Goal: Transaction & Acquisition: Book appointment/travel/reservation

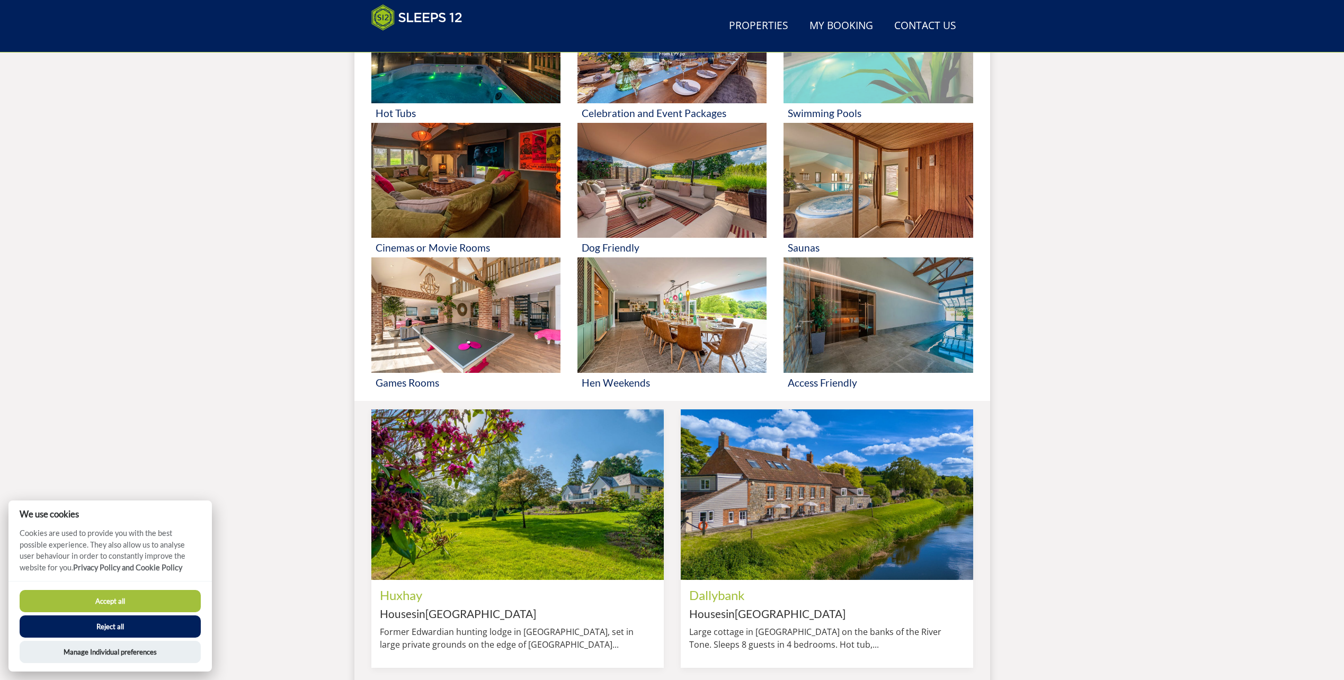
scroll to position [328, 0]
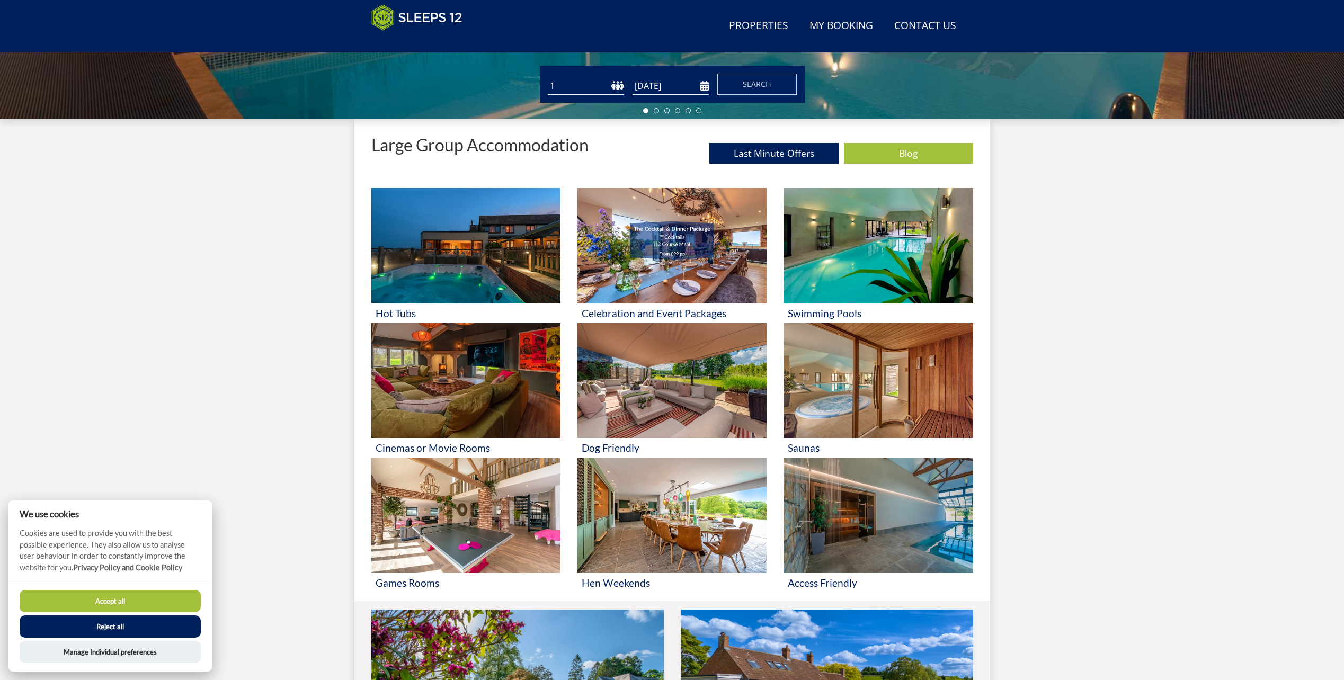
click at [599, 82] on select "1 2 3 4 5 6 7 8 9 10 11 12 13 14 15 16 17 18 19 20 21 22 23 24 25 26 27 28 29 3…" at bounding box center [586, 85] width 76 height 17
select select "12"
click at [548, 77] on select "1 2 3 4 5 6 7 8 9 10 11 12 13 14 15 16 17 18 19 20 21 22 23 24 25 26 27 28 29 3…" at bounding box center [586, 85] width 76 height 17
click at [656, 84] on input "[DATE]" at bounding box center [671, 85] width 76 height 17
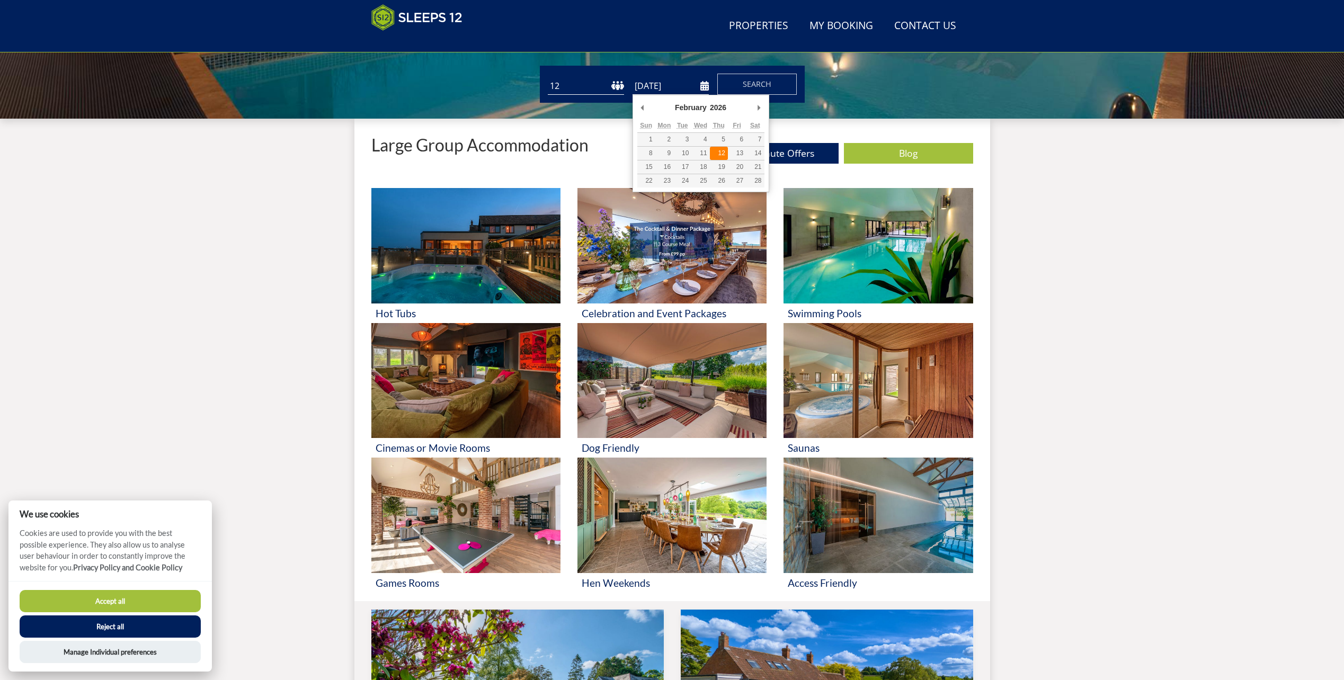
type input "[DATE]"
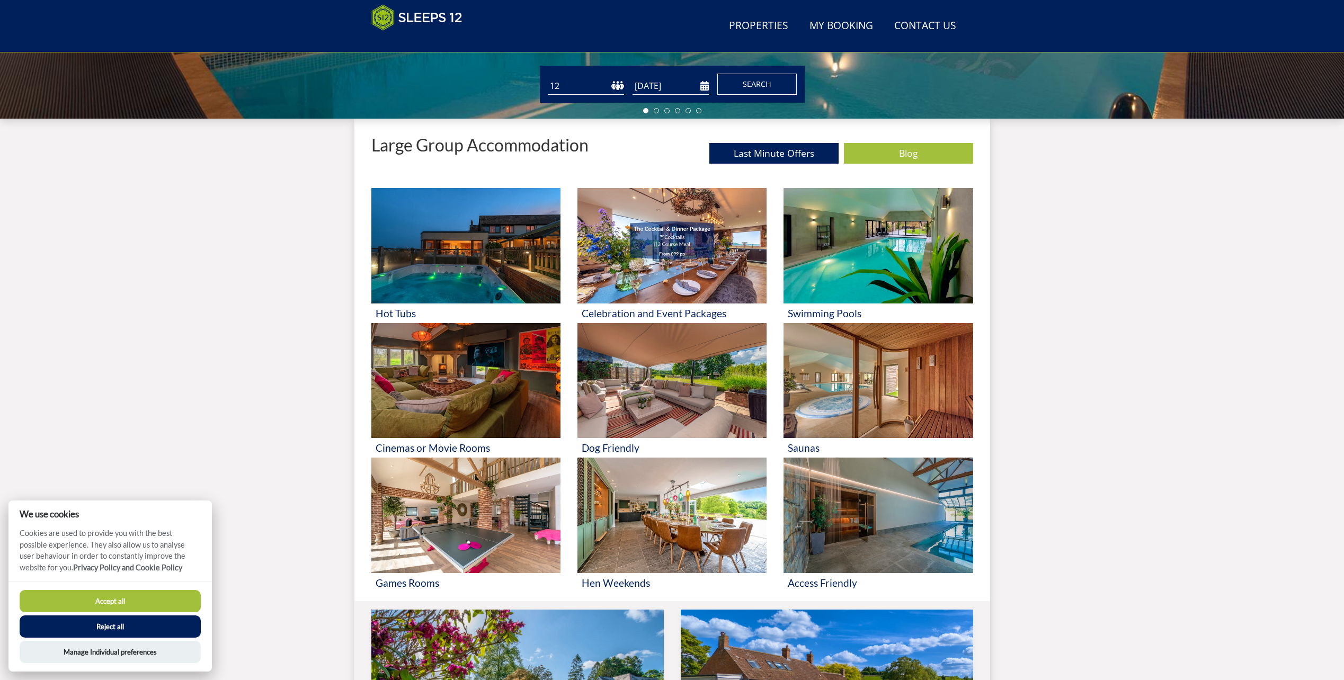
click at [741, 87] on button "Search" at bounding box center [756, 84] width 79 height 21
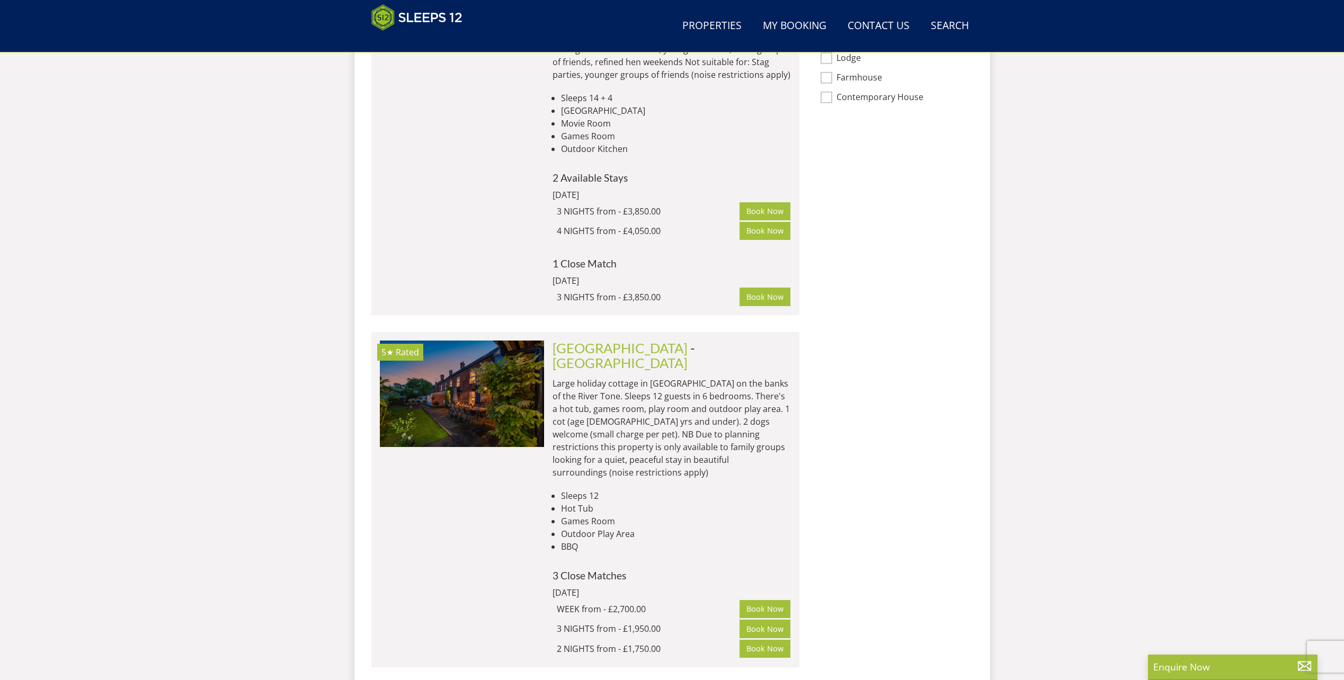
scroll to position [963, 0]
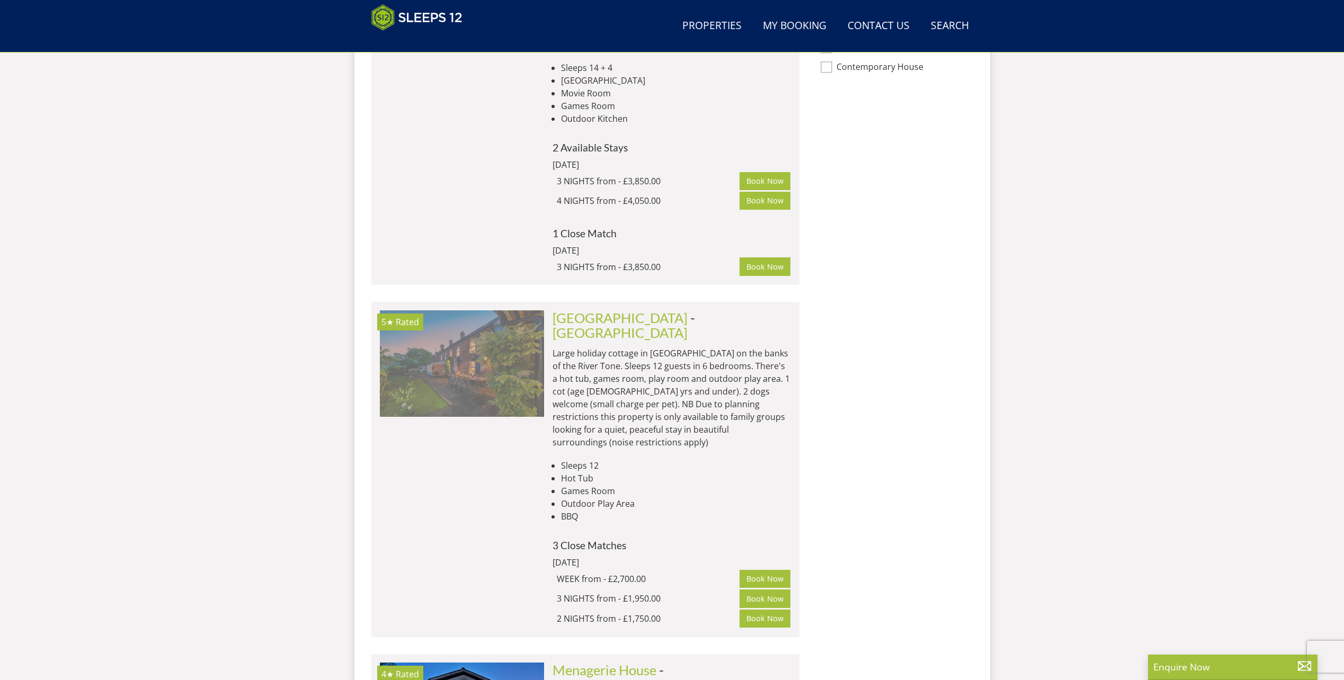
click at [478, 376] on img at bounding box center [462, 363] width 164 height 106
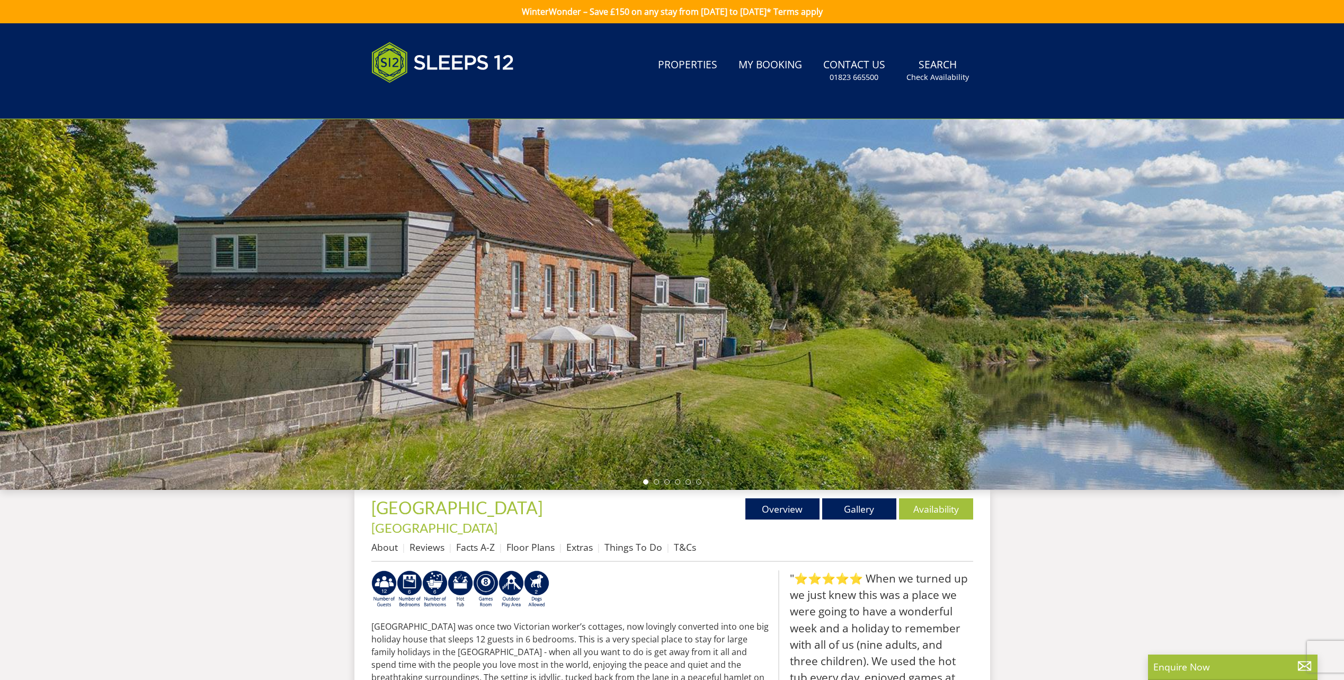
click at [1248, 285] on div at bounding box center [672, 304] width 1344 height 371
click at [661, 302] on div at bounding box center [672, 304] width 1344 height 371
click at [659, 483] on ul at bounding box center [672, 481] width 58 height 5
click at [654, 481] on li at bounding box center [656, 481] width 5 height 5
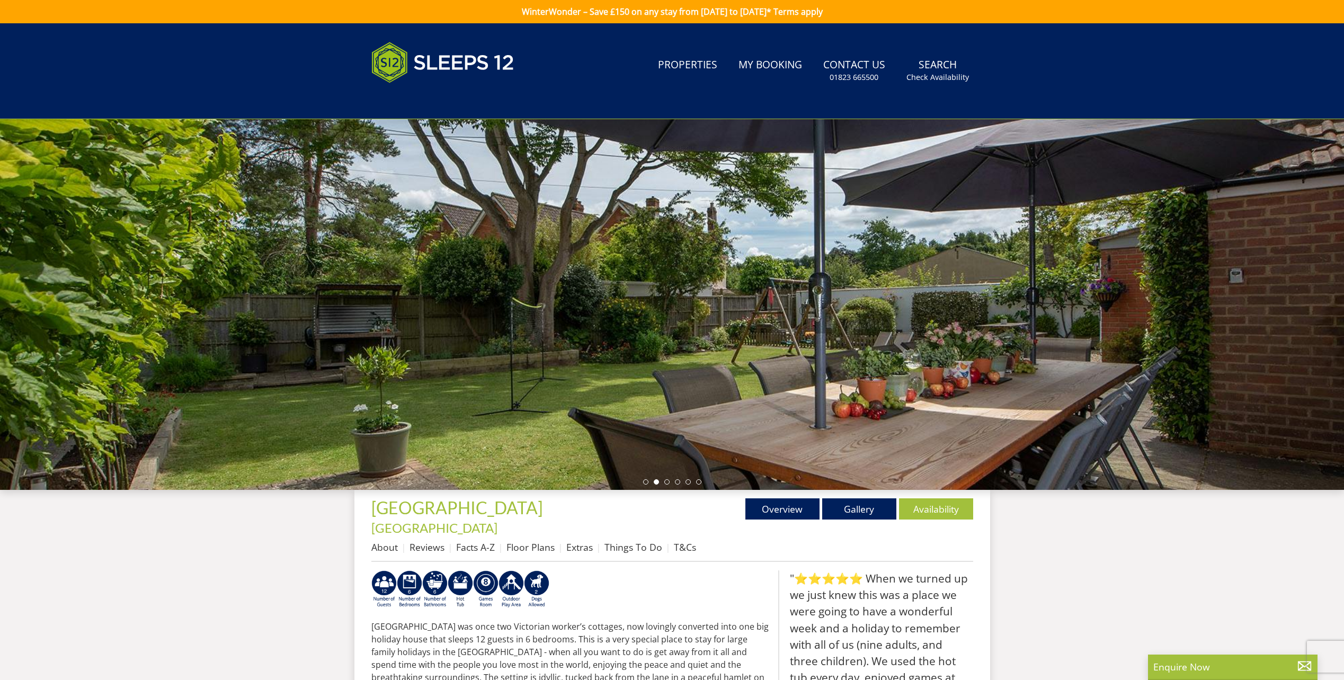
click at [663, 481] on ul at bounding box center [672, 481] width 58 height 5
click at [665, 479] on div at bounding box center [672, 304] width 1344 height 371
click at [666, 481] on li at bounding box center [666, 481] width 5 height 5
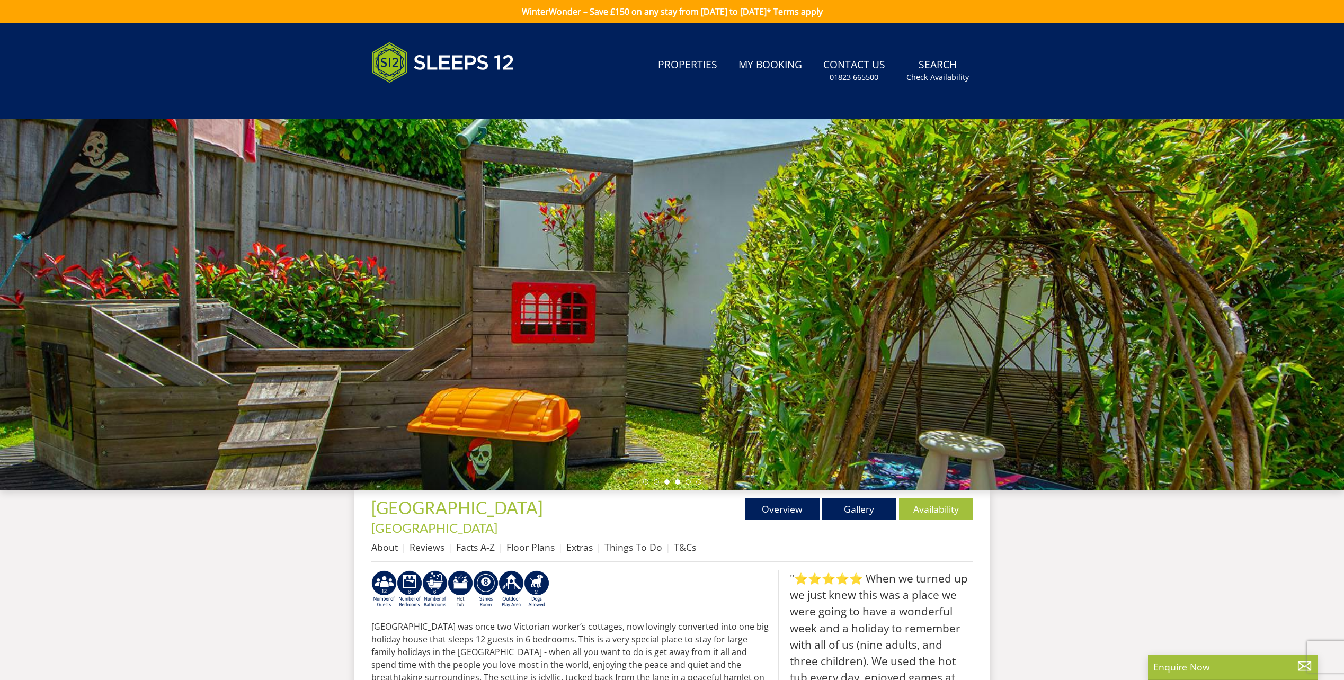
click at [677, 482] on li at bounding box center [677, 481] width 5 height 5
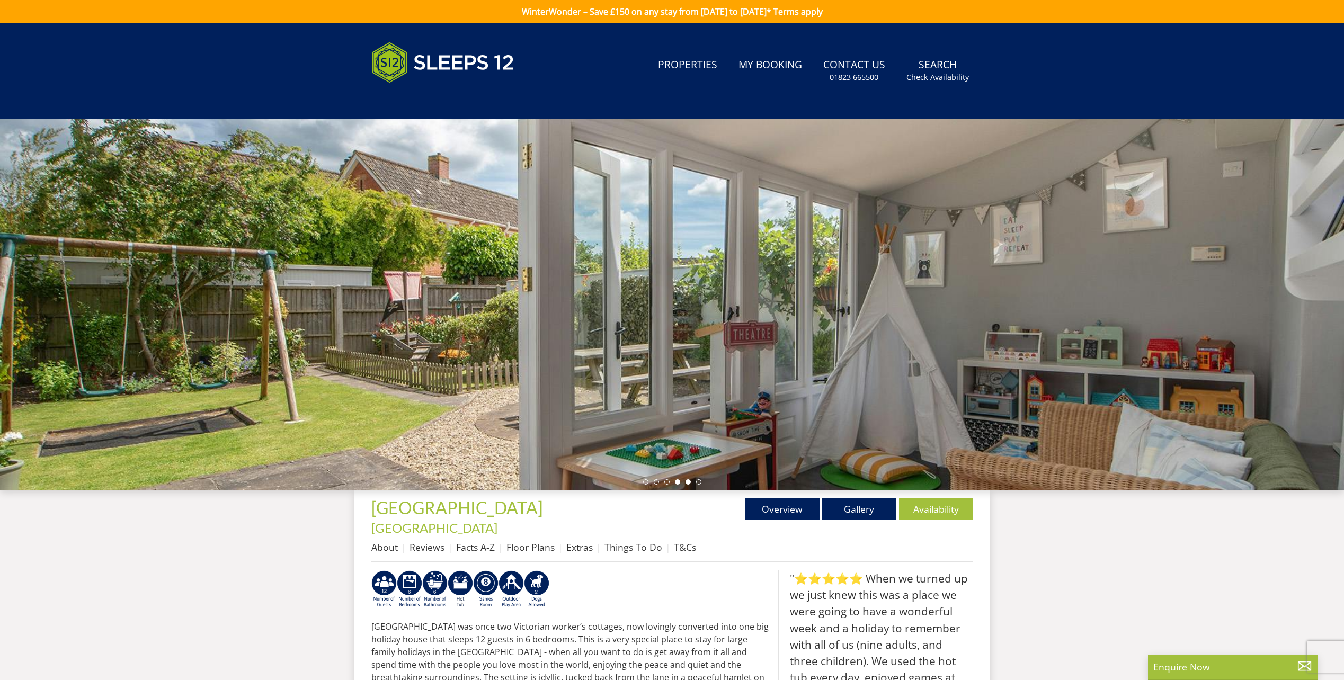
click at [690, 483] on li at bounding box center [688, 481] width 5 height 5
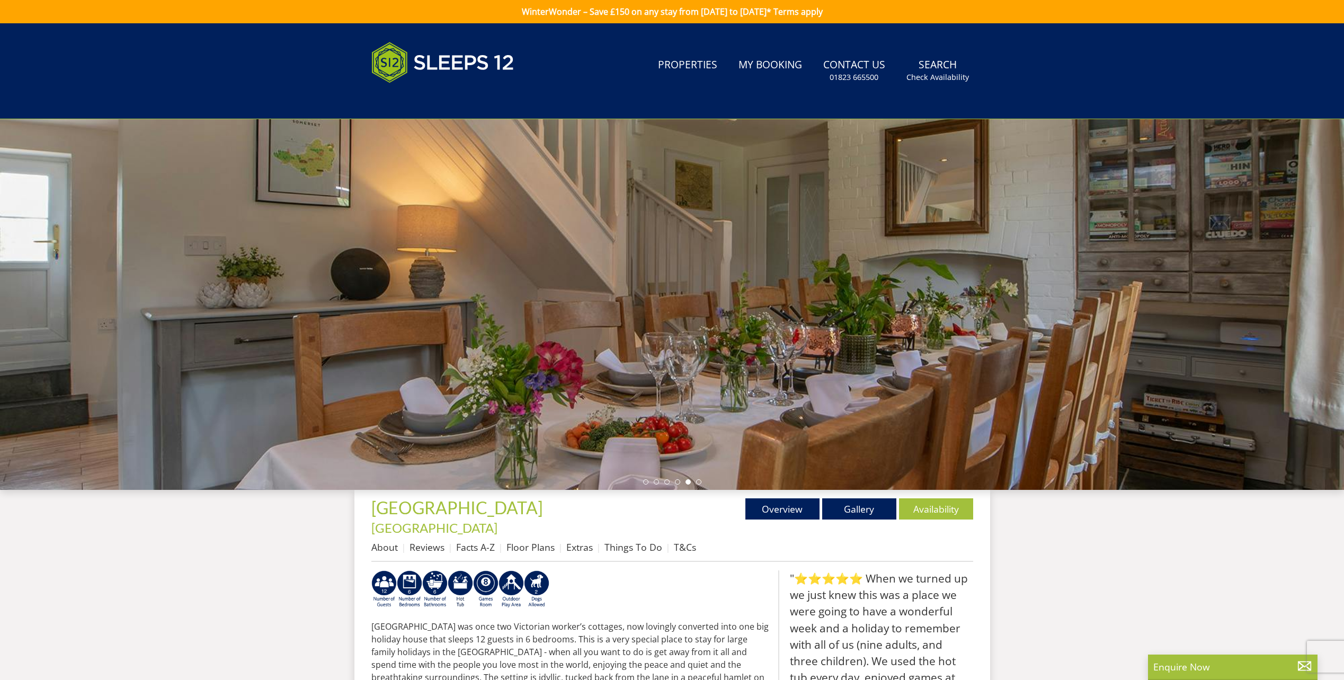
click at [701, 484] on ul at bounding box center [672, 481] width 58 height 5
click at [701, 483] on div at bounding box center [672, 304] width 1344 height 371
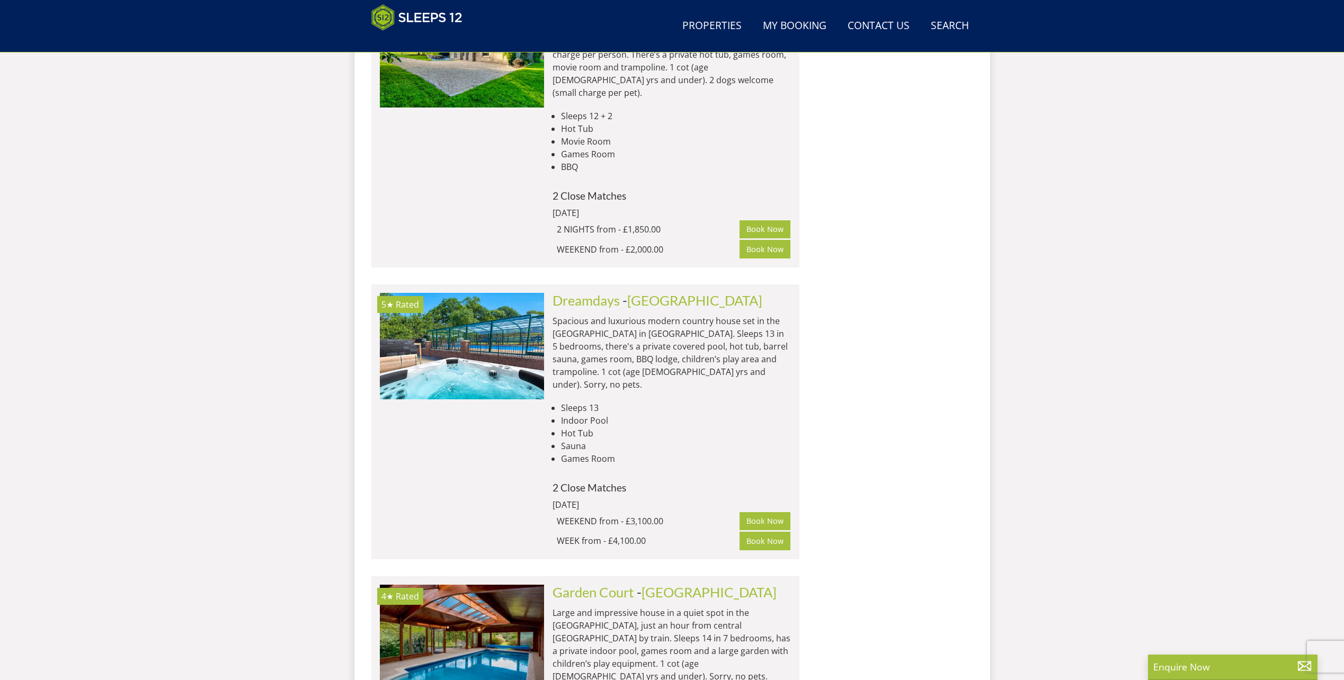
scroll to position [3400, 0]
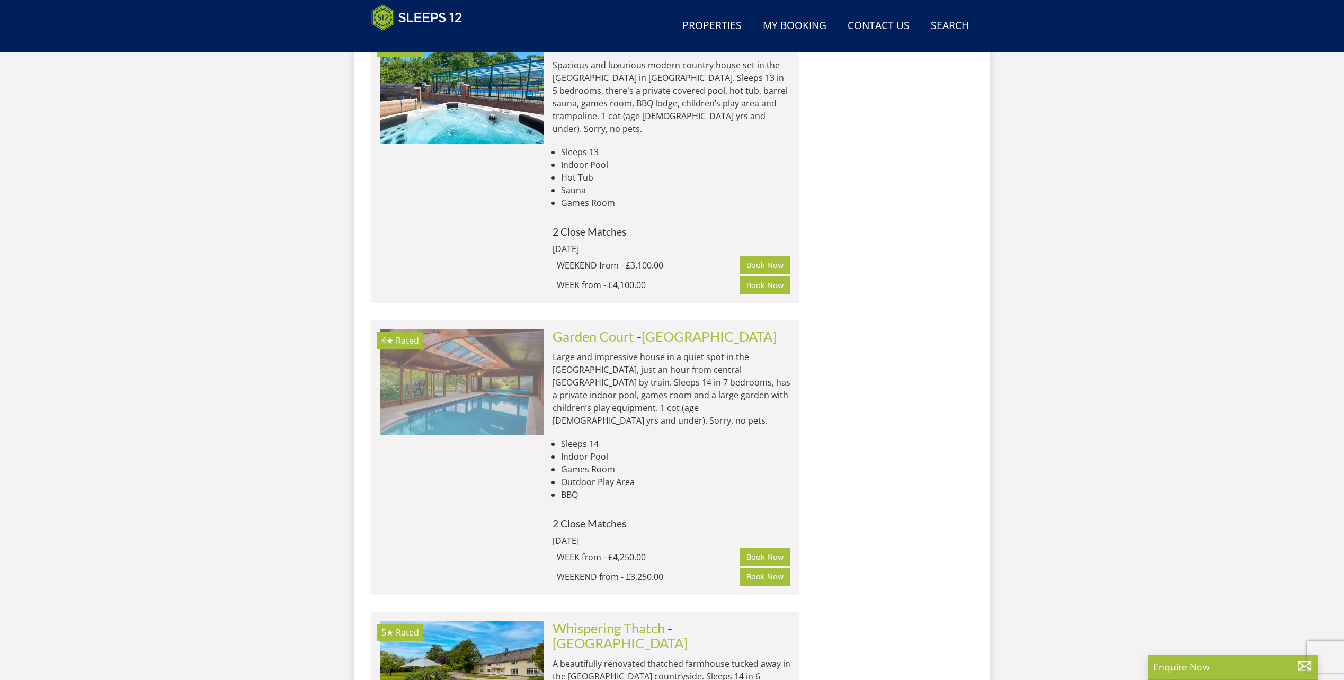
click at [420, 329] on img at bounding box center [462, 382] width 164 height 106
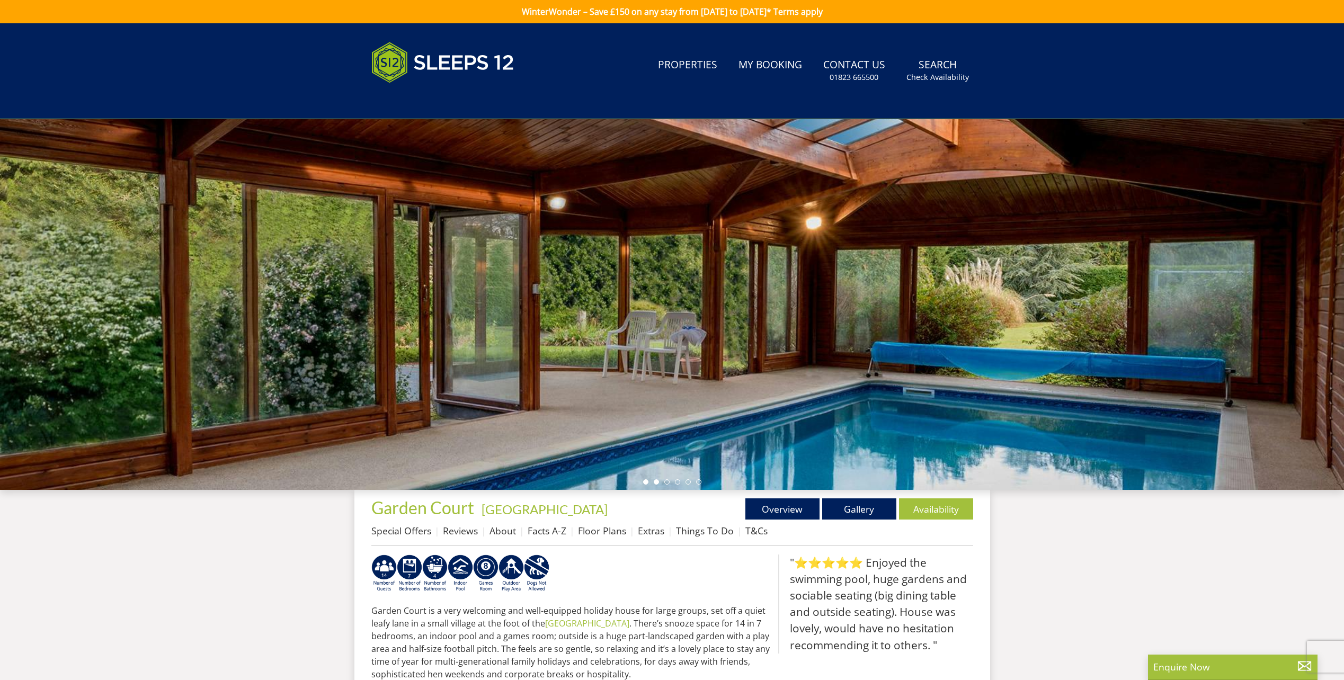
click at [657, 484] on li at bounding box center [656, 481] width 5 height 5
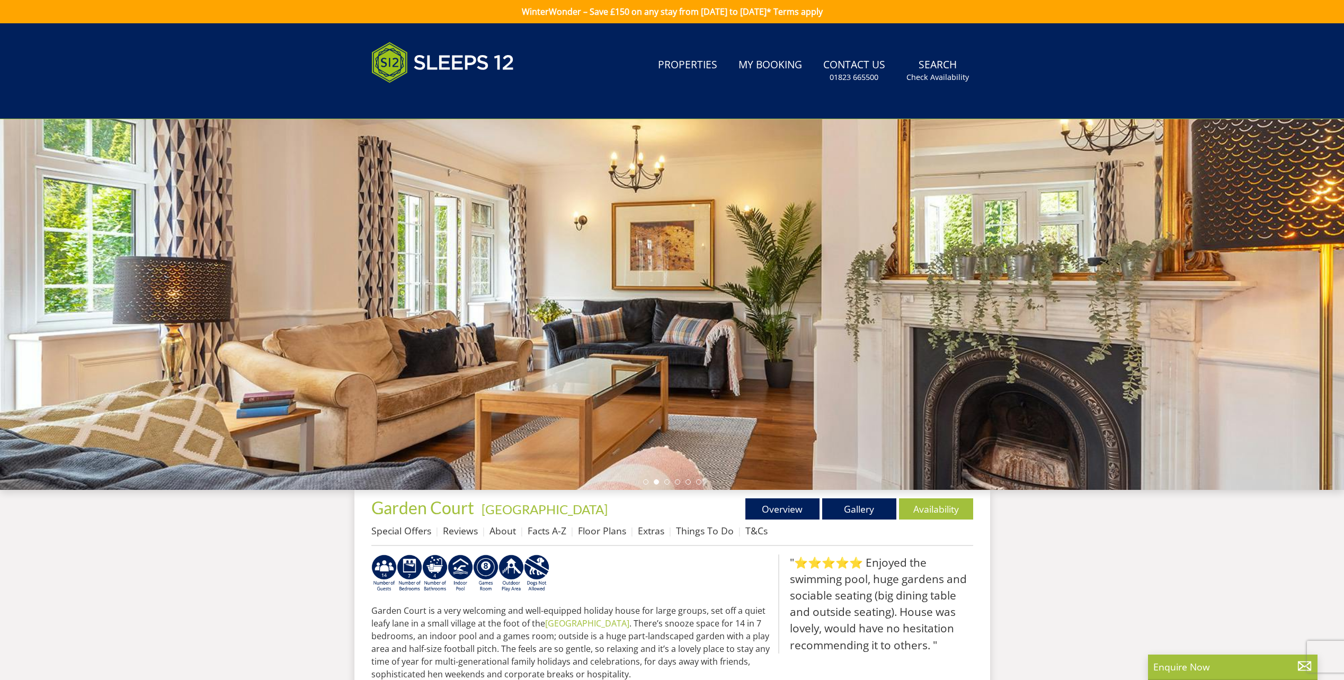
click at [663, 482] on ul at bounding box center [672, 481] width 58 height 5
click at [664, 480] on ul at bounding box center [672, 481] width 58 height 5
click at [665, 480] on li at bounding box center [666, 481] width 5 height 5
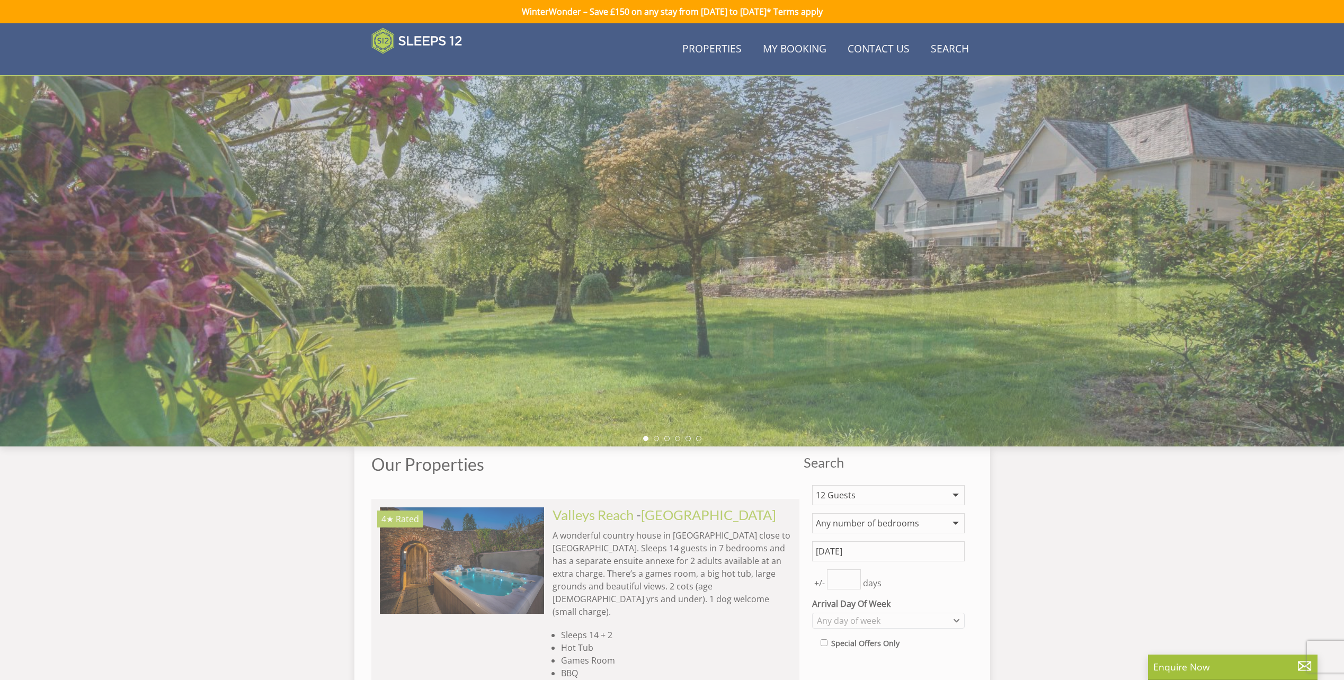
scroll to position [3400, 0]
